Goal: Navigation & Orientation: Understand site structure

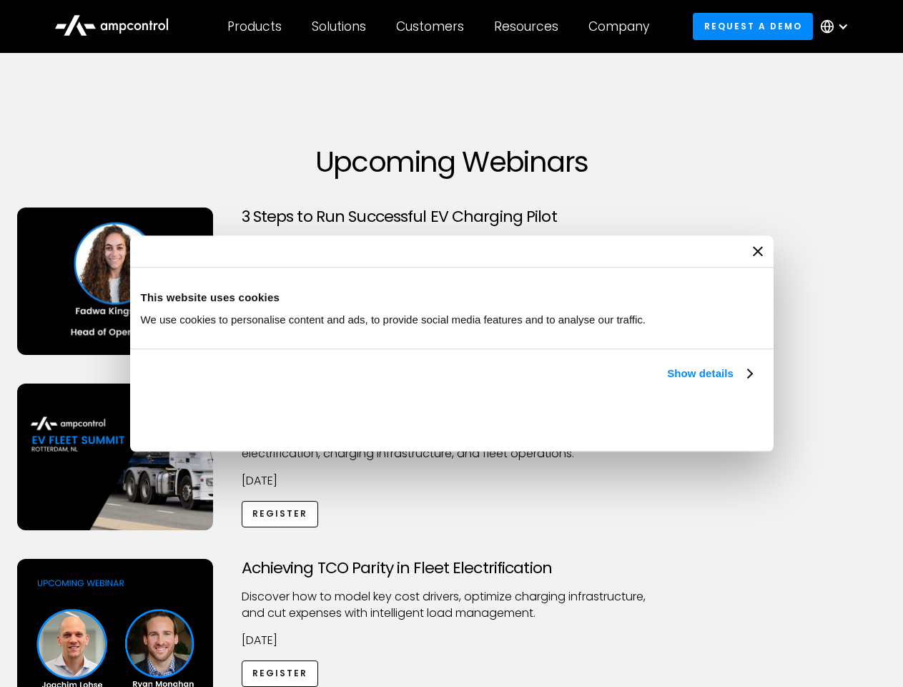
click at [667, 382] on link "Show details" at bounding box center [709, 373] width 84 height 17
click at [0, 0] on div "Necessary cookies help make a website usable by enabling basic functions like p…" at bounding box center [0, 0] width 0 height 0
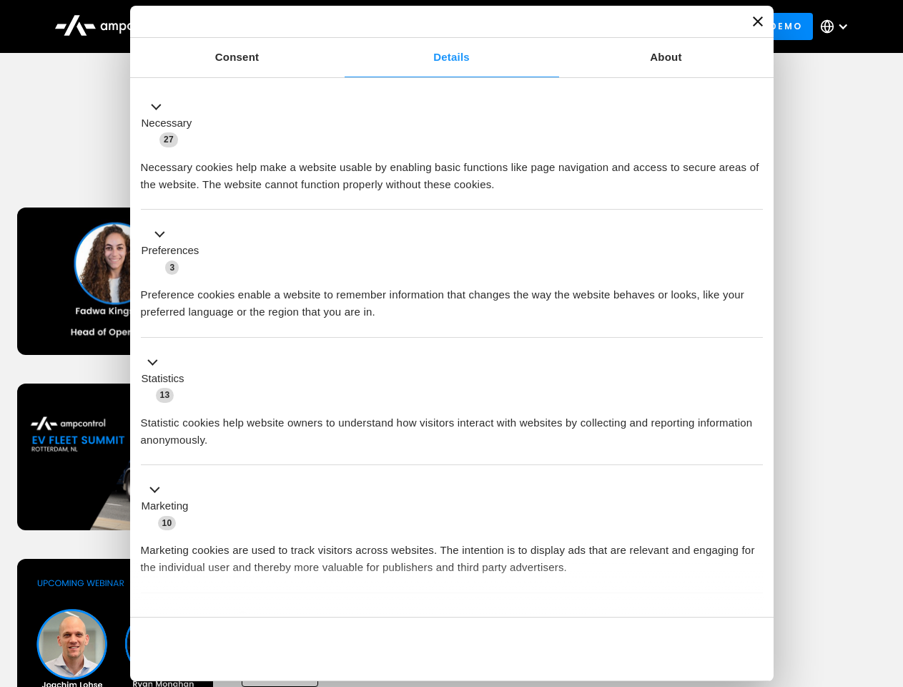
click at [888, 576] on div "Achieving TCO Parity in Fleet Electrification Discover how to model key cost dr…" at bounding box center [452, 671] width 898 height 225
click at [440, 26] on div "Customers" at bounding box center [430, 27] width 68 height 16
click at [254, 26] on div "Products" at bounding box center [254, 27] width 54 height 16
click at [340, 26] on div "Solutions" at bounding box center [339, 27] width 54 height 16
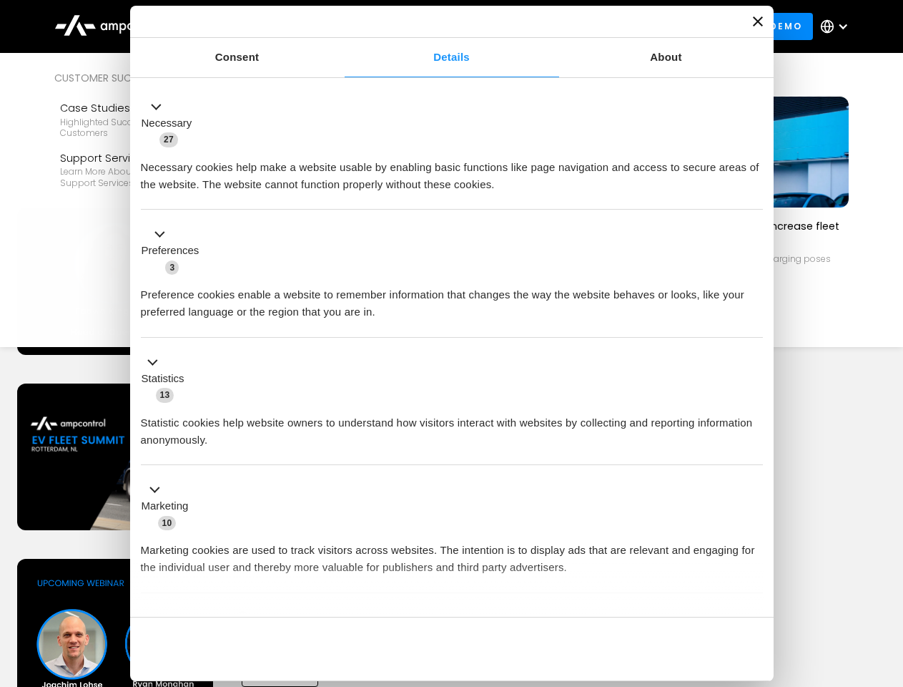
click at [433, 26] on div "Customers" at bounding box center [430, 27] width 68 height 16
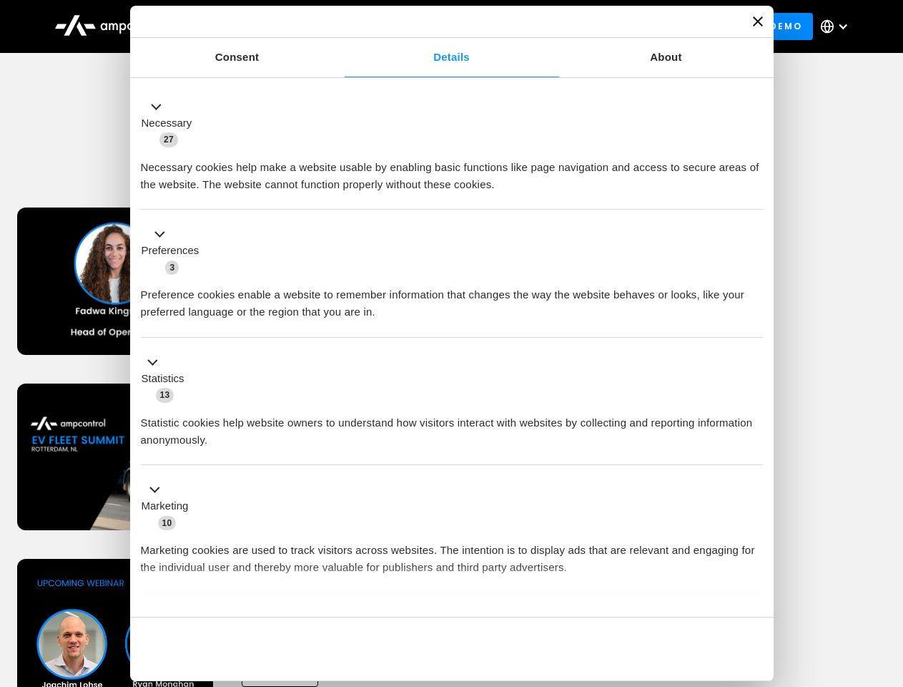
click at [529, 26] on div "Resources" at bounding box center [526, 27] width 64 height 16
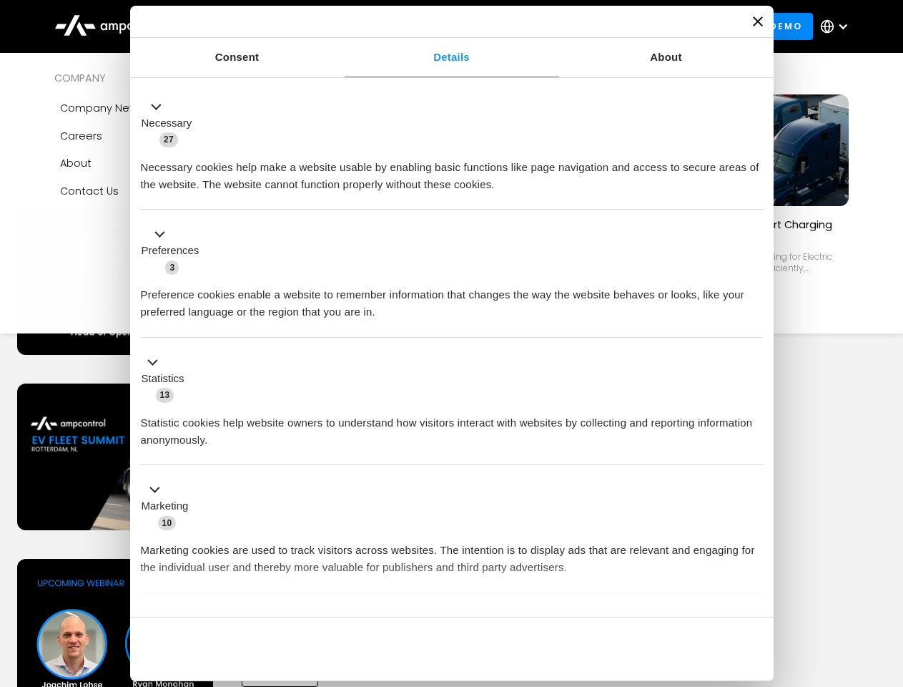
click at [624, 26] on div "Company" at bounding box center [619, 27] width 61 height 16
